Goal: Navigation & Orientation: Find specific page/section

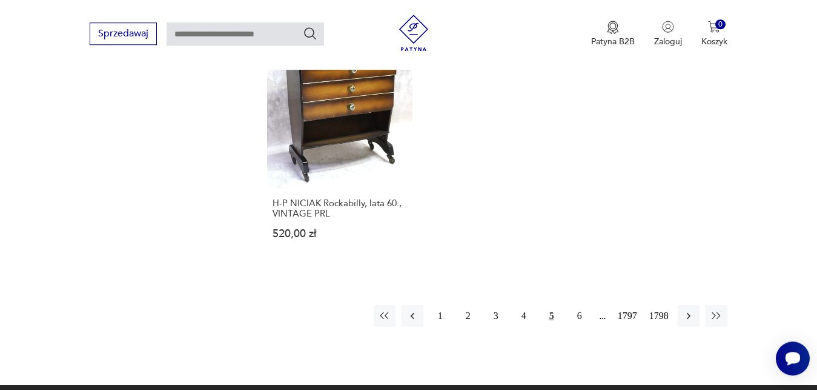
scroll to position [1589, 0]
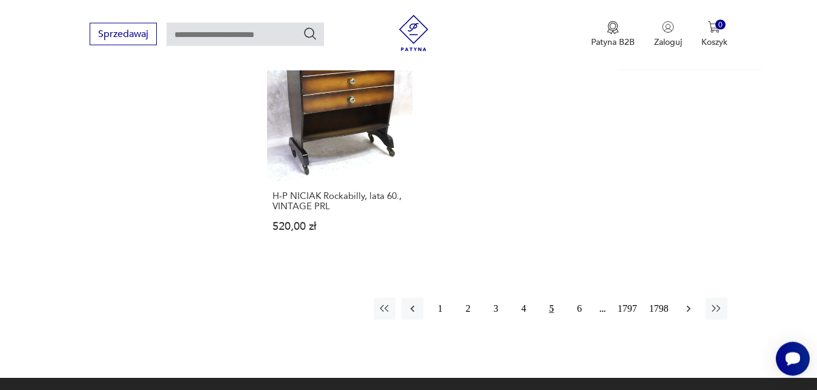
click at [691, 308] on icon "button" at bounding box center [689, 308] width 12 height 12
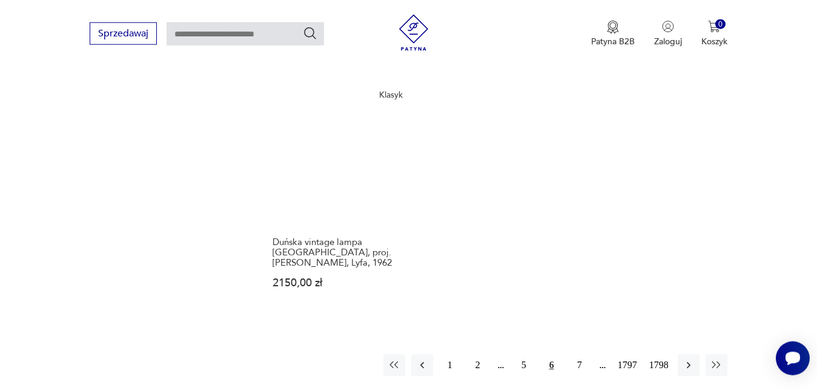
scroll to position [1610, 0]
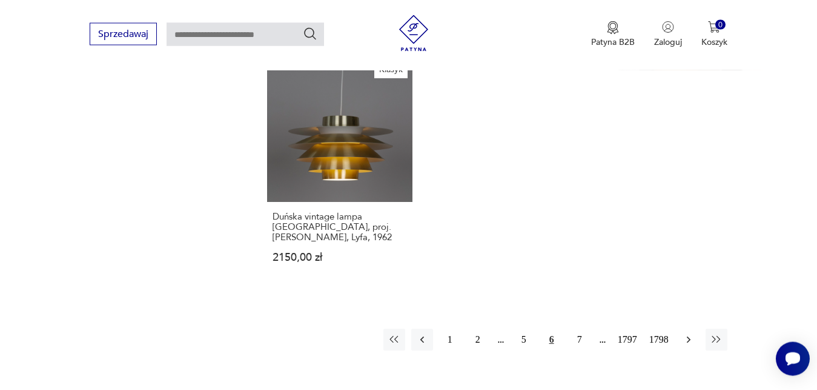
click at [689, 336] on icon "button" at bounding box center [688, 339] width 4 height 7
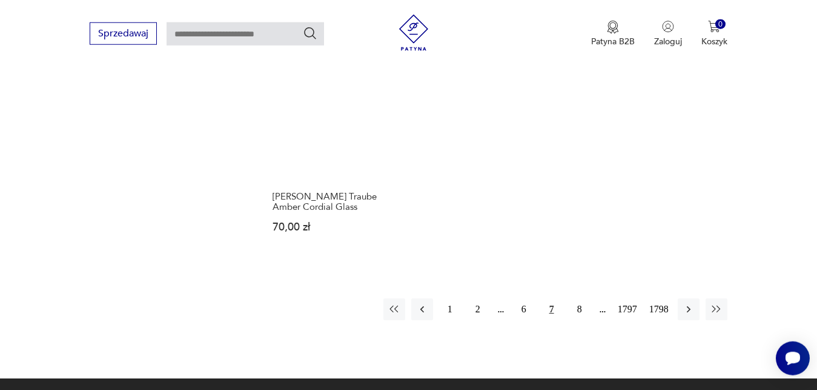
scroll to position [1558, 0]
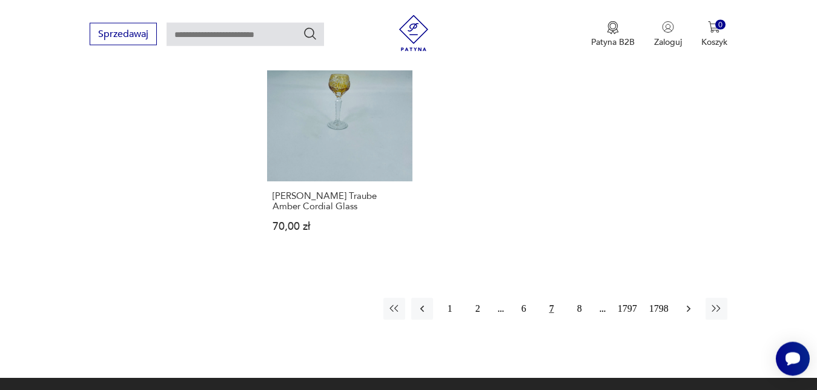
click at [691, 310] on icon "button" at bounding box center [689, 308] width 12 height 12
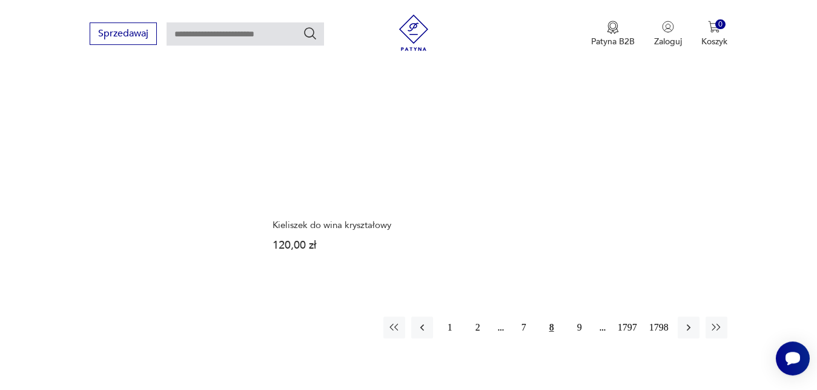
scroll to position [1548, 0]
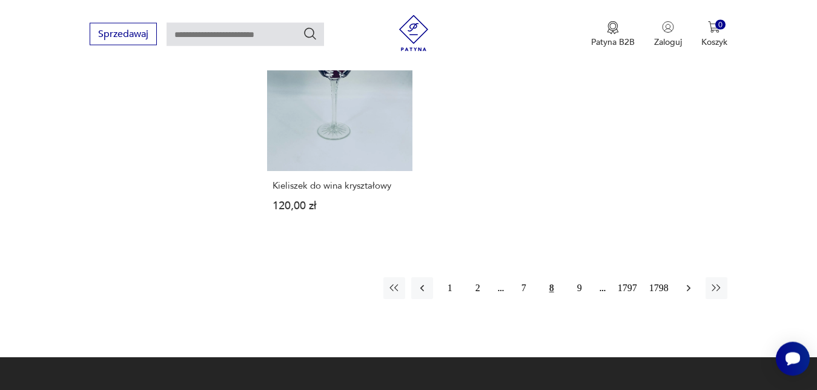
click at [688, 293] on icon "button" at bounding box center [689, 288] width 12 height 12
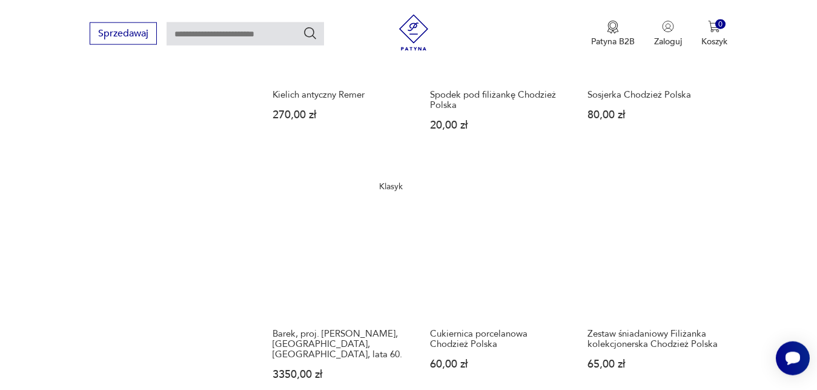
scroll to position [1177, 0]
